Goal: Task Accomplishment & Management: Manage account settings

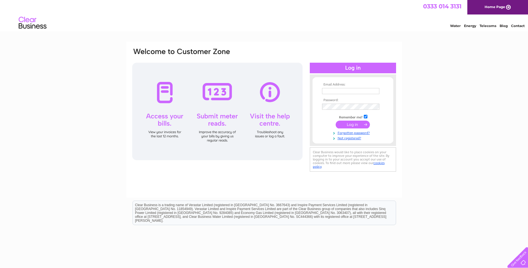
type input "[EMAIL_ADDRESS][DOMAIN_NAME]"
click at [360, 125] on input "submit" at bounding box center [353, 125] width 34 height 8
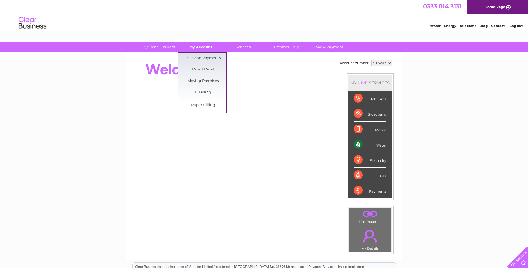
click at [198, 50] on link "My Account" at bounding box center [201, 47] width 46 height 10
click at [191, 56] on link "Bills and Payments" at bounding box center [203, 58] width 46 height 11
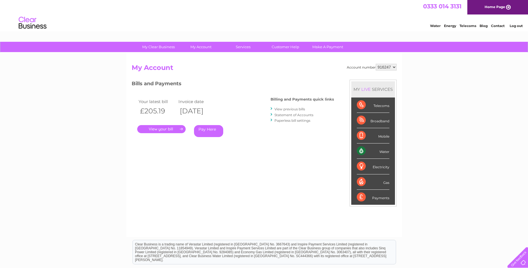
click at [161, 130] on link "." at bounding box center [161, 129] width 48 height 8
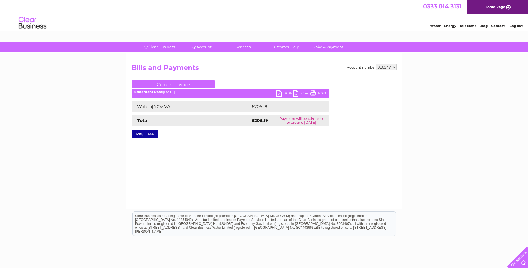
click at [280, 92] on link "PDF" at bounding box center [285, 94] width 17 height 8
